Goal: Task Accomplishment & Management: Use online tool/utility

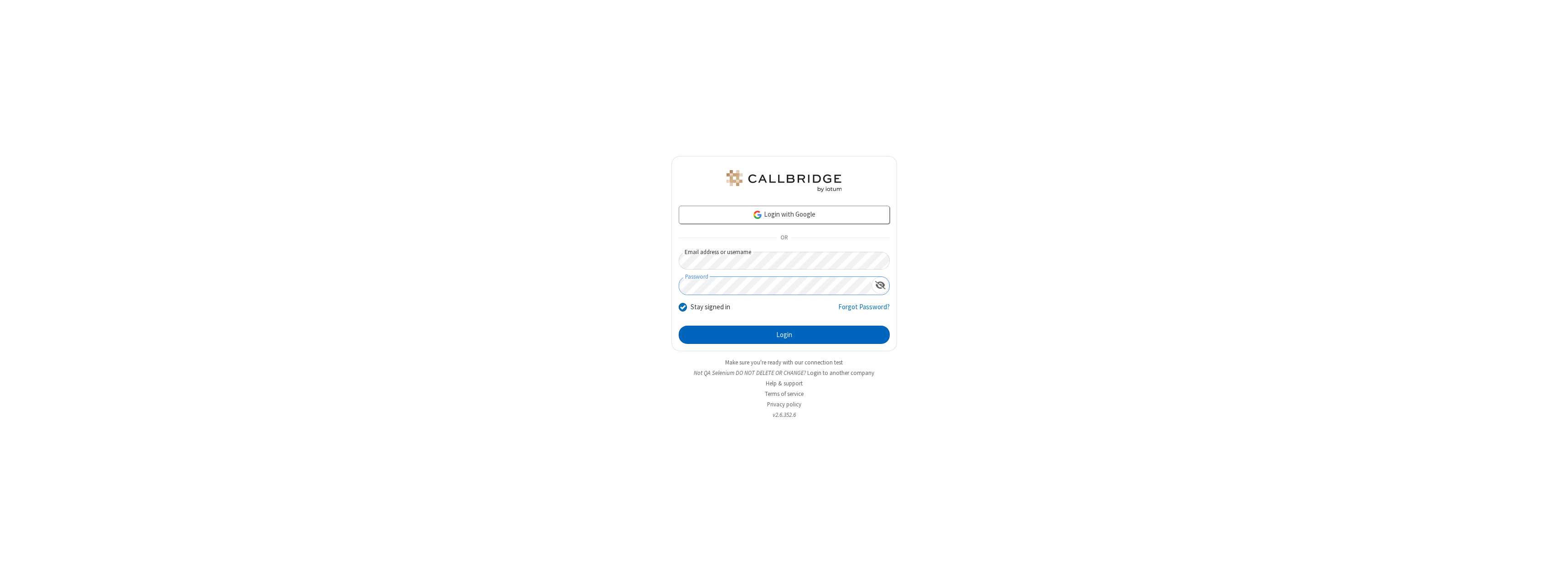
click at [784, 335] on button "Login" at bounding box center [784, 334] width 211 height 18
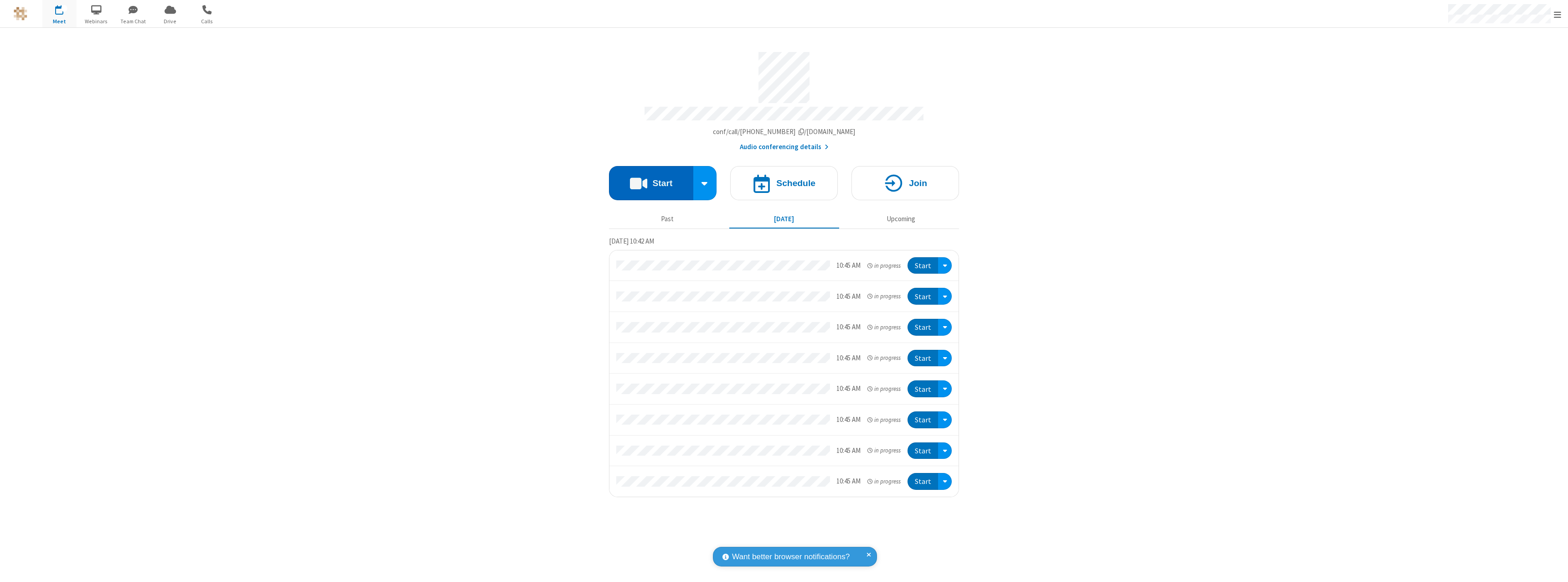
click at [651, 179] on button "Start" at bounding box center [651, 183] width 84 height 34
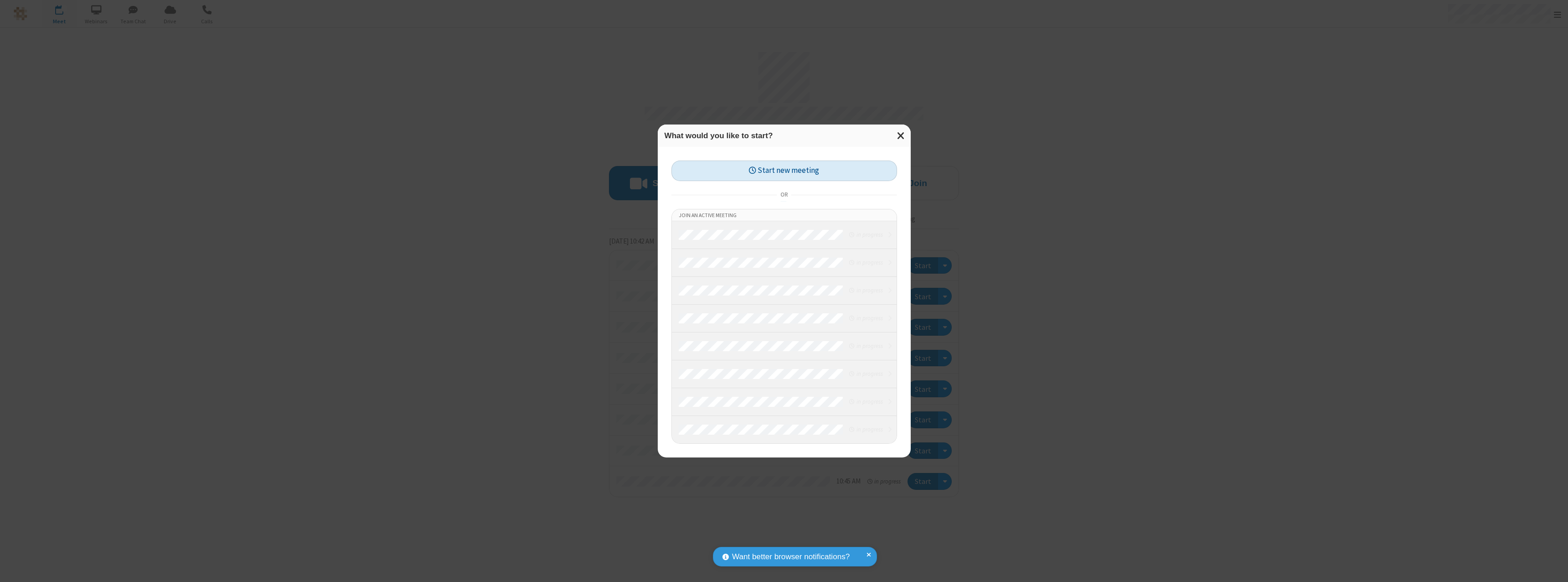
click at [784, 171] on button "Start new meeting" at bounding box center [784, 171] width 226 height 21
